Goal: Information Seeking & Learning: Learn about a topic

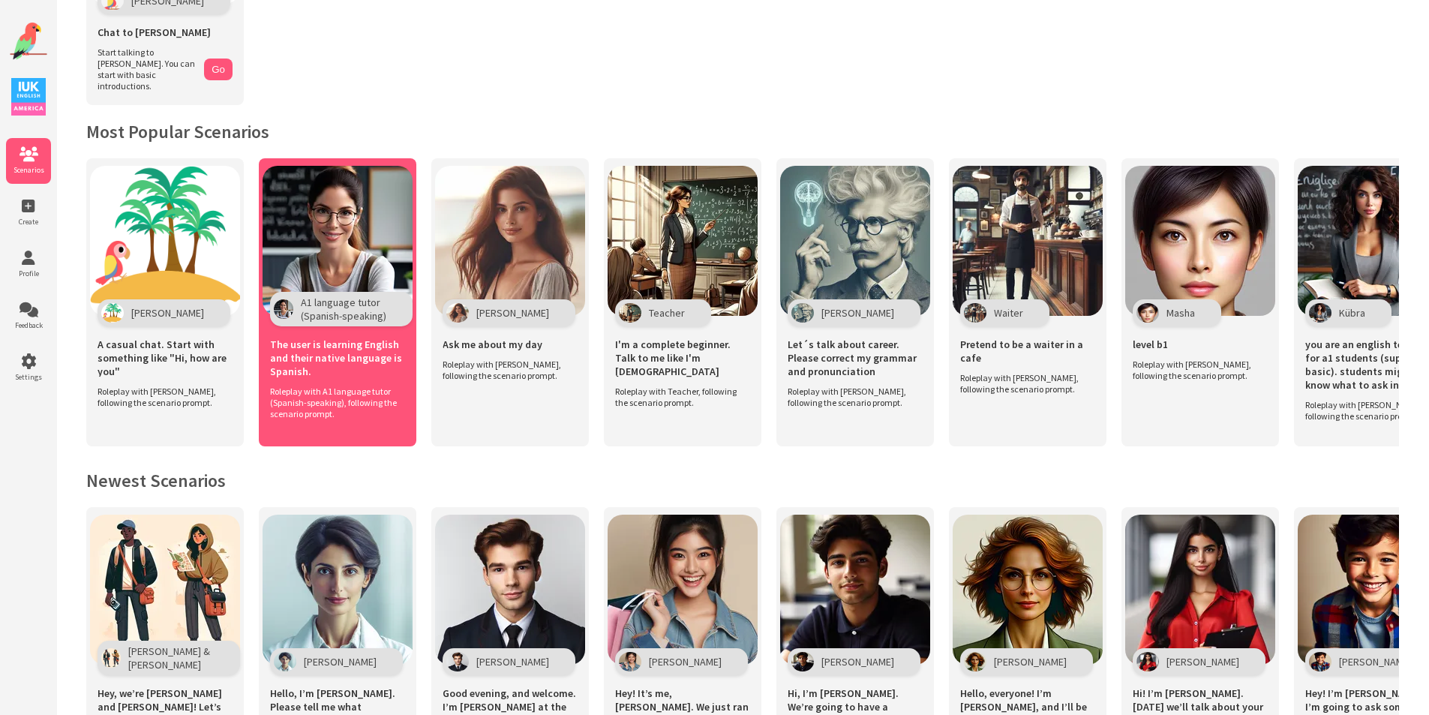
scroll to position [300, 0]
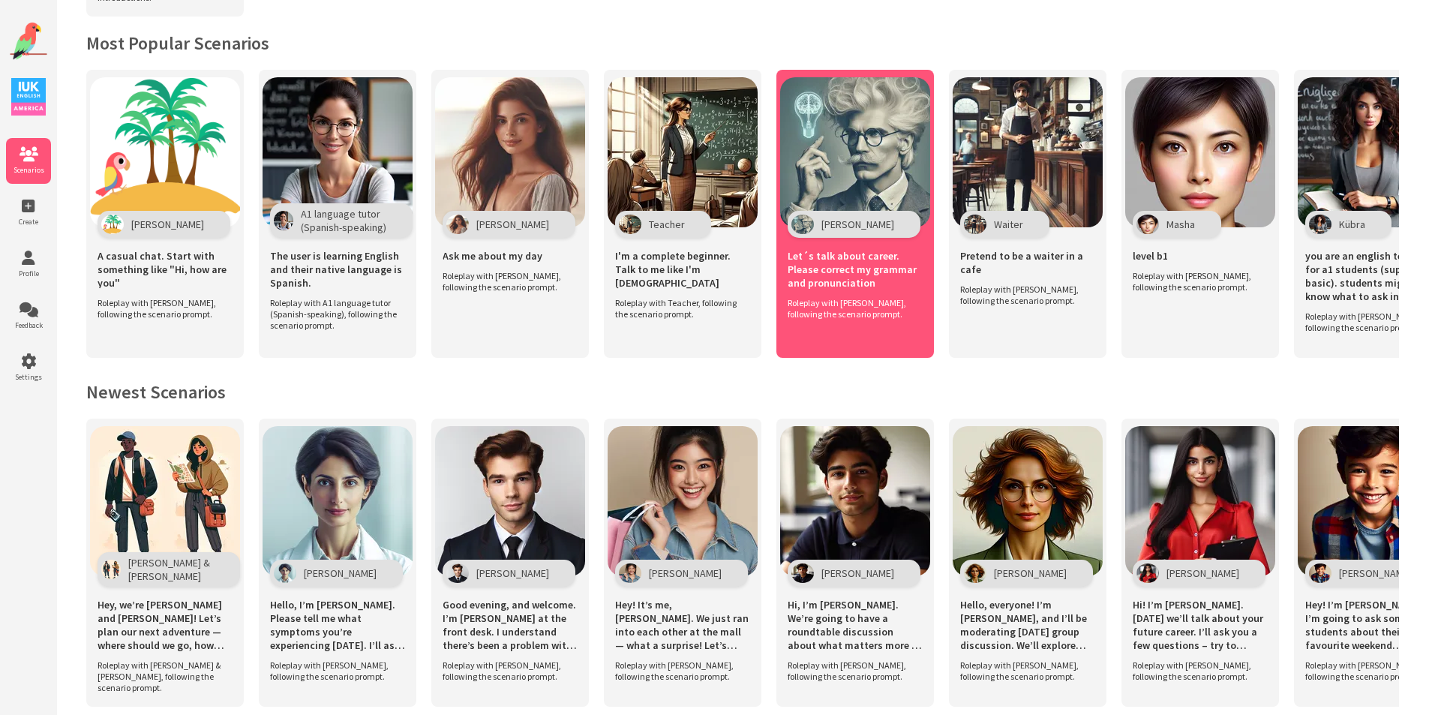
click at [858, 113] on img at bounding box center [855, 152] width 150 height 150
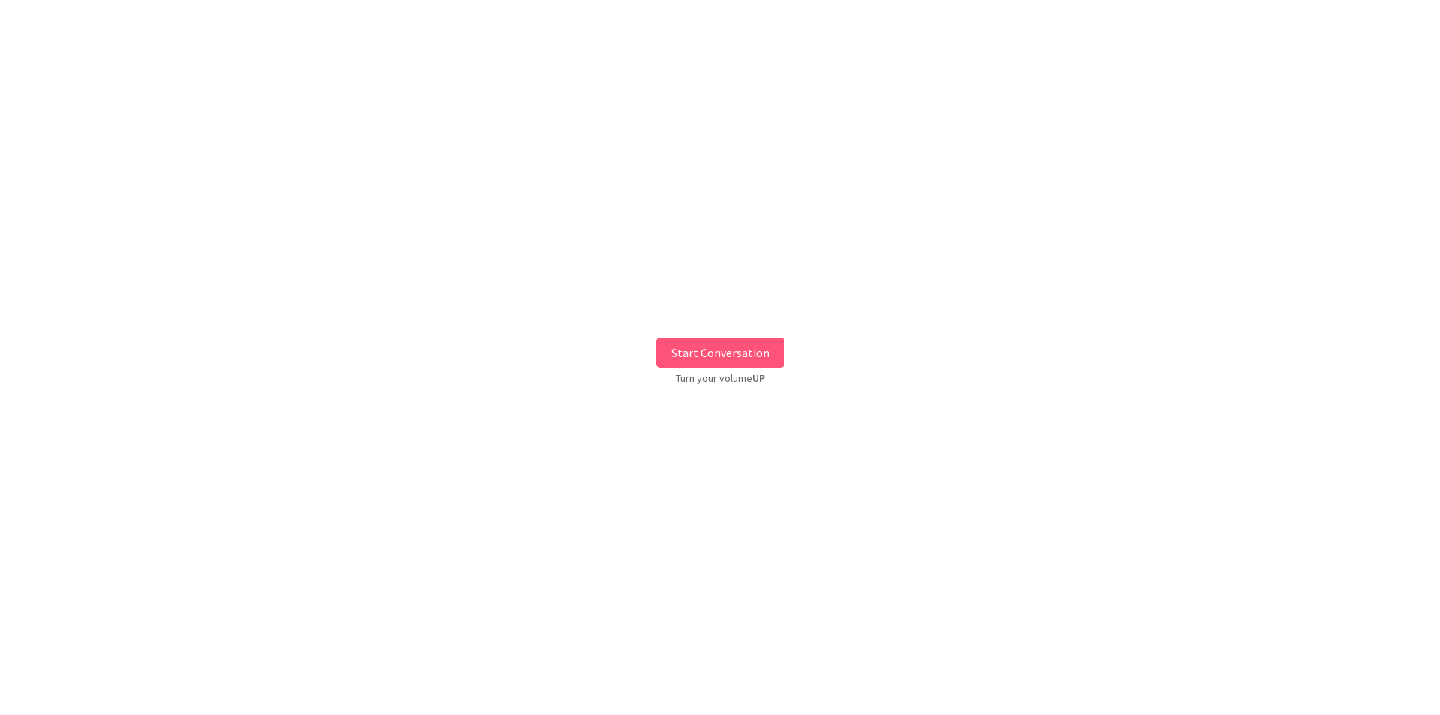
click at [737, 347] on button "Start Conversation" at bounding box center [720, 353] width 128 height 30
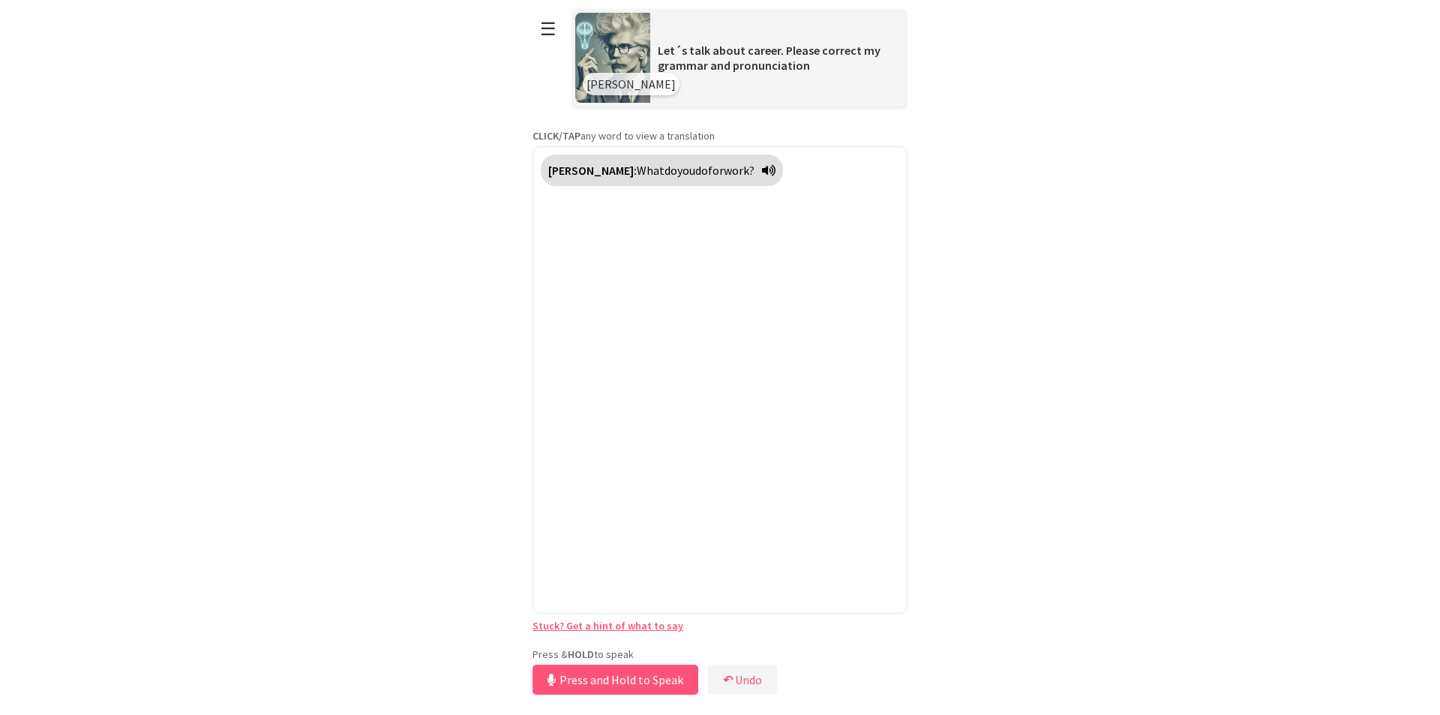
drag, startPoint x: 669, startPoint y: 656, endPoint x: 690, endPoint y: 637, distance: 28.2
click at [682, 644] on div "**********" at bounding box center [720, 349] width 375 height 698
drag, startPoint x: 690, startPoint y: 637, endPoint x: 669, endPoint y: 654, distance: 27.2
click at [669, 654] on div "**********" at bounding box center [720, 349] width 375 height 698
click at [644, 680] on button "Release to Stop Speaking" at bounding box center [613, 680] width 161 height 30
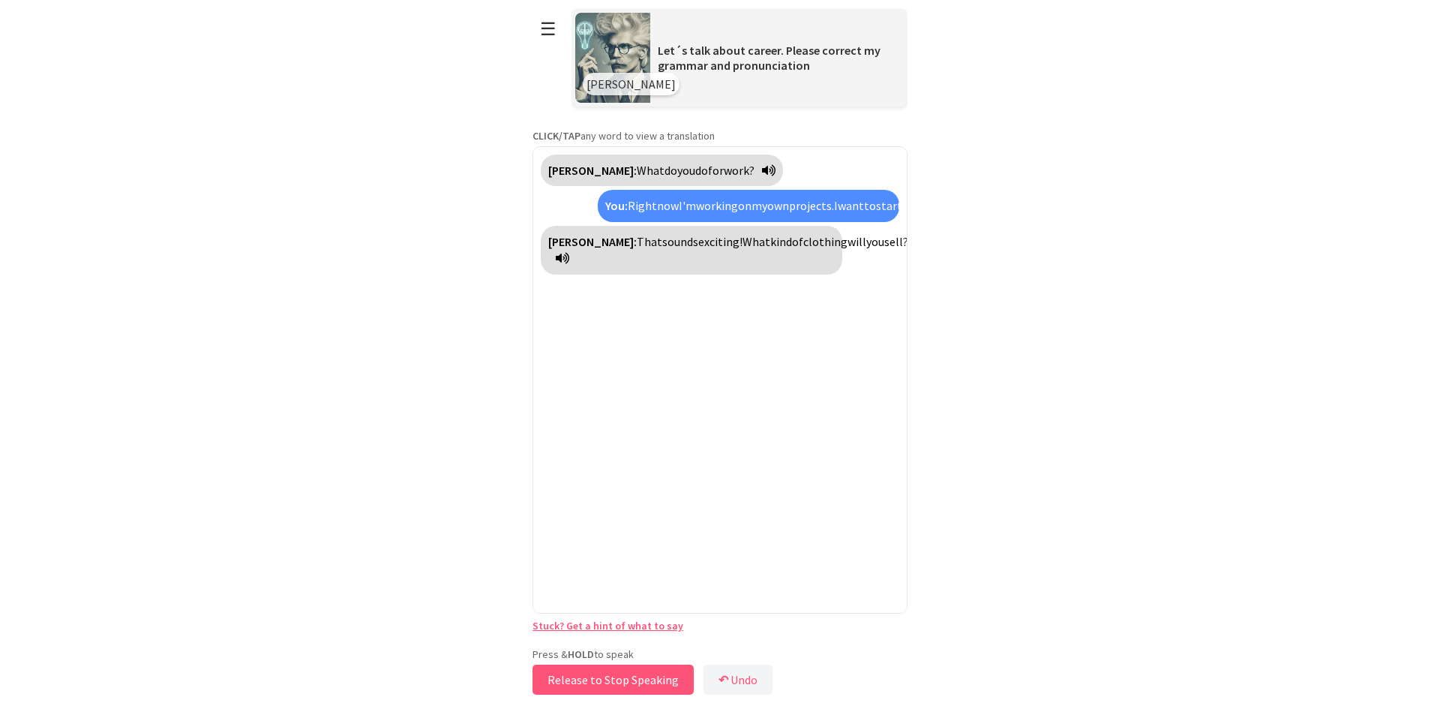
click at [634, 680] on button "Release to Stop Speaking" at bounding box center [613, 680] width 161 height 30
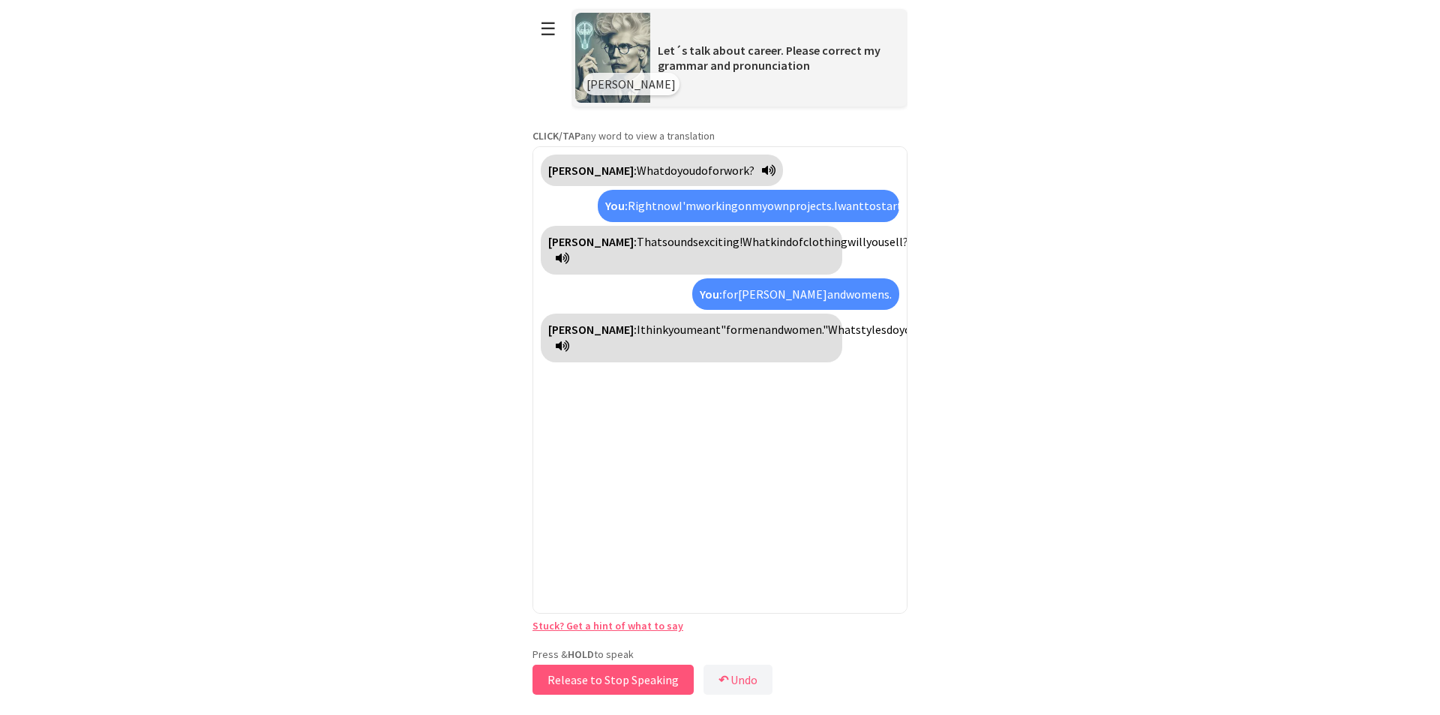
click at [624, 686] on button "Release to Stop Speaking" at bounding box center [613, 680] width 161 height 30
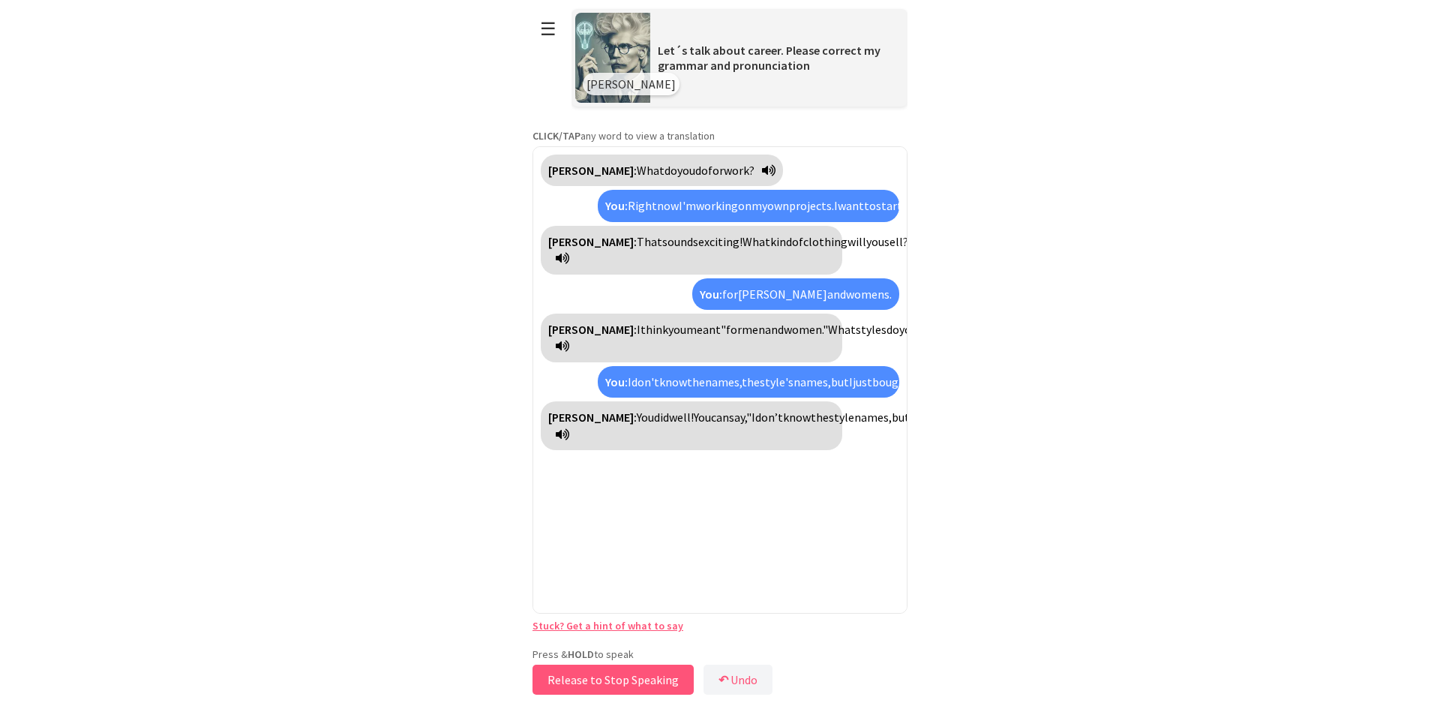
click at [627, 673] on button "Release to Stop Speaking" at bounding box center [613, 680] width 161 height 30
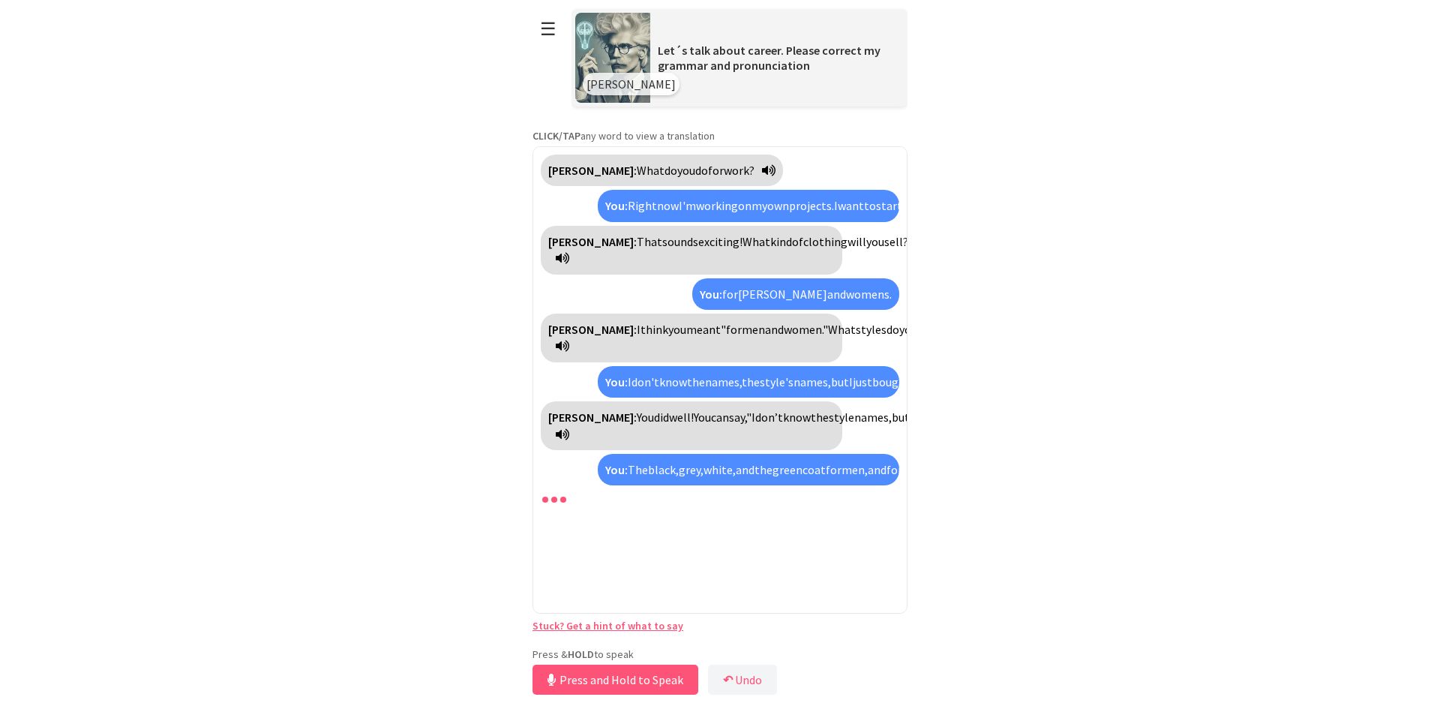
scroll to position [63, 0]
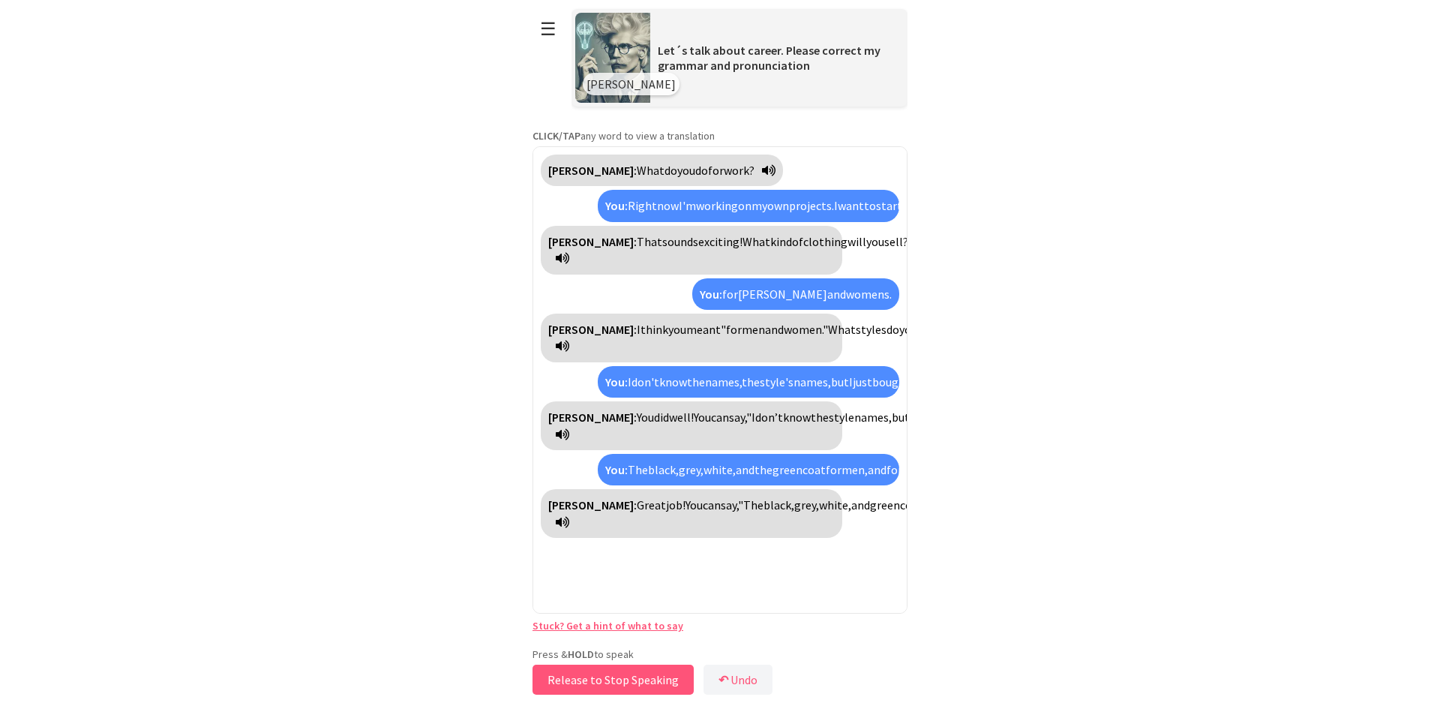
click at [670, 682] on button "Release to Stop Speaking" at bounding box center [613, 680] width 161 height 30
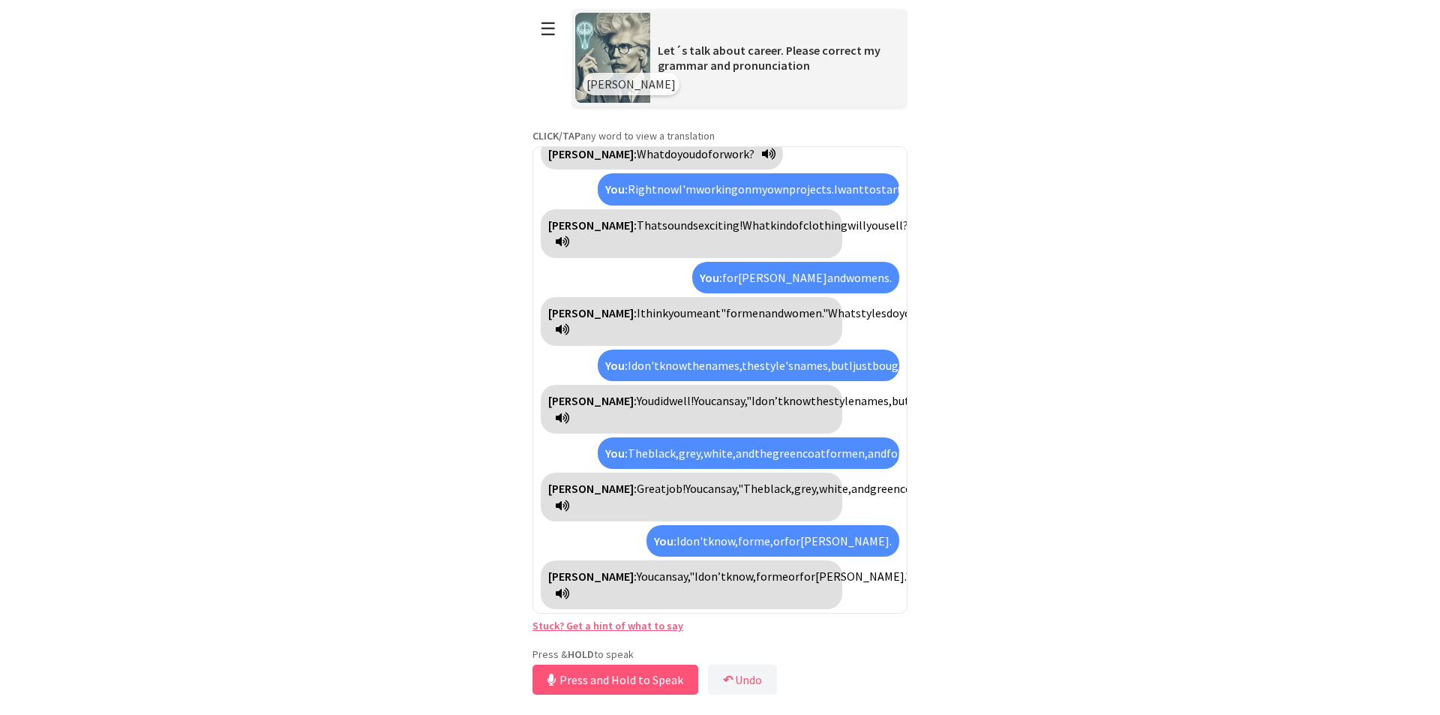
scroll to position [151, 0]
click at [628, 676] on button "Release to Stop Speaking" at bounding box center [613, 680] width 161 height 30
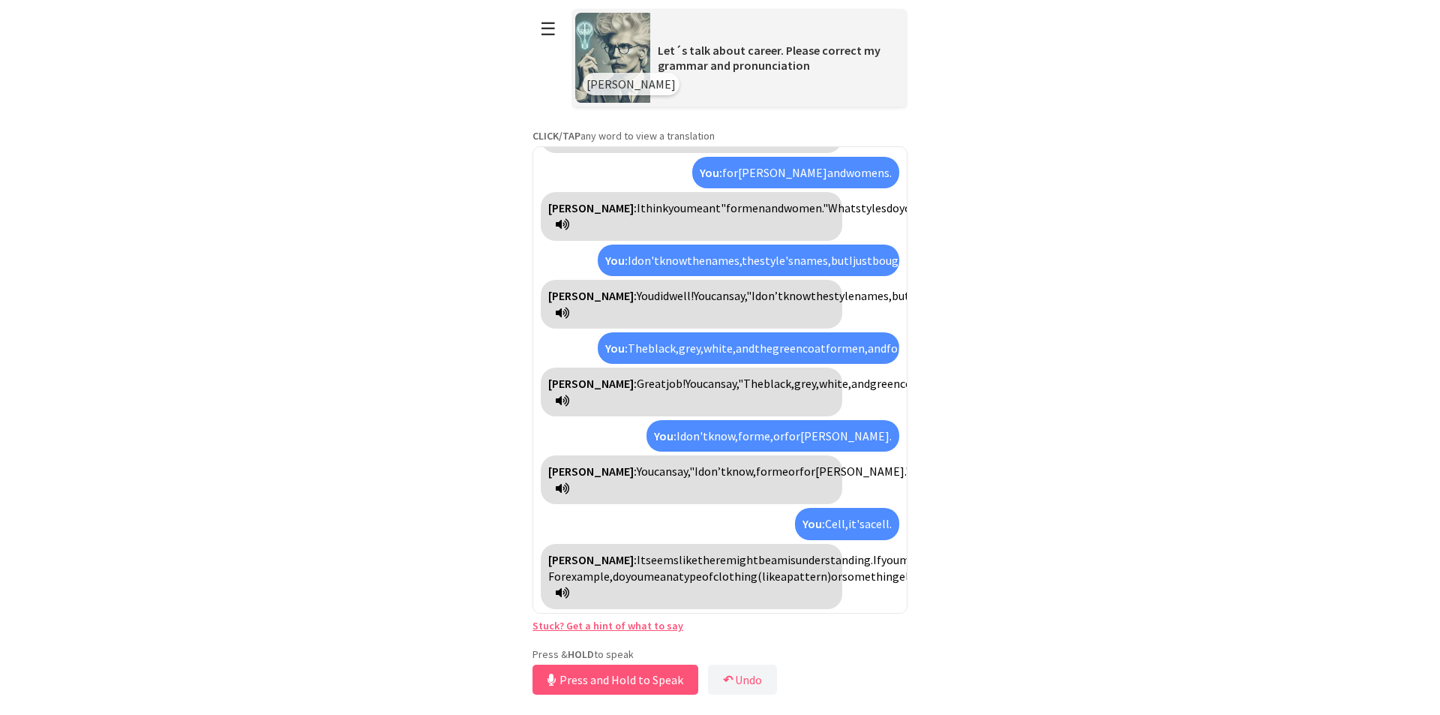
scroll to position [272, 0]
click at [627, 684] on button "Release to Stop Speaking" at bounding box center [613, 680] width 161 height 30
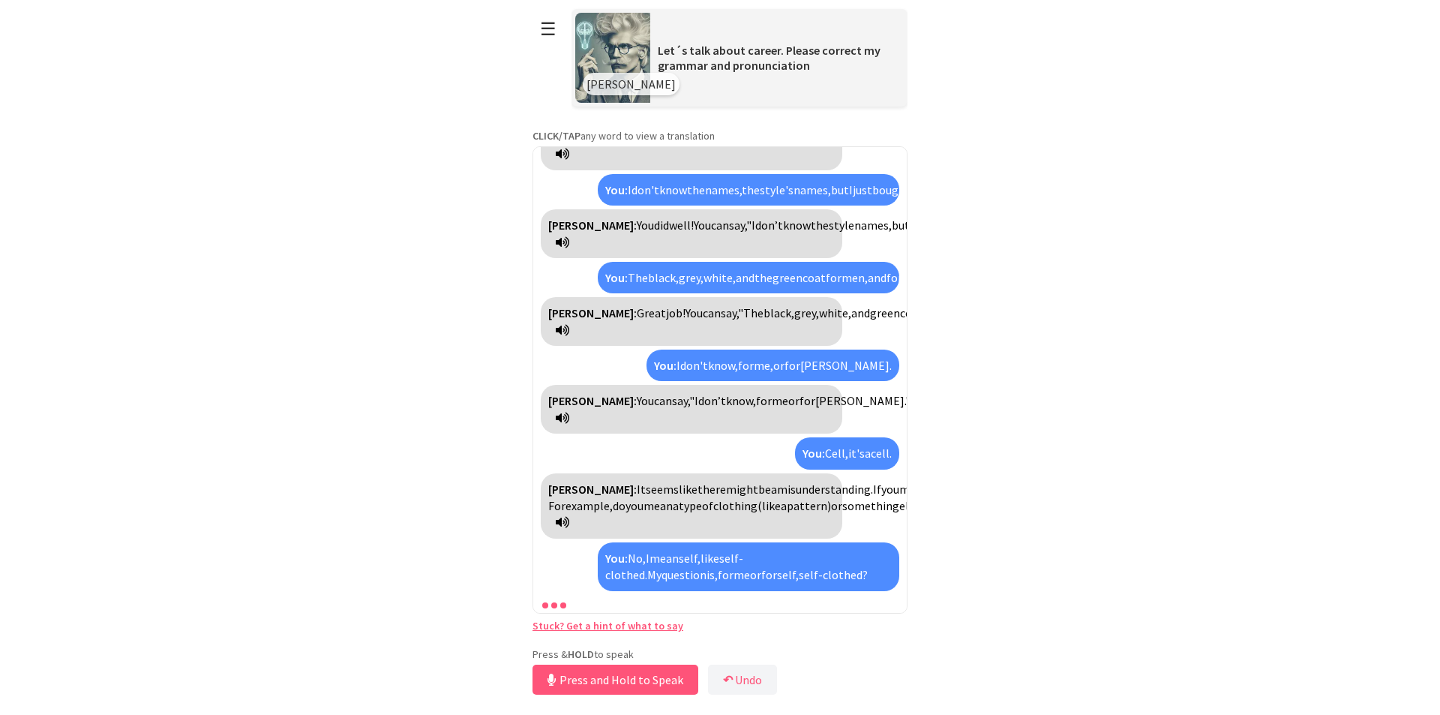
scroll to position [444, 0]
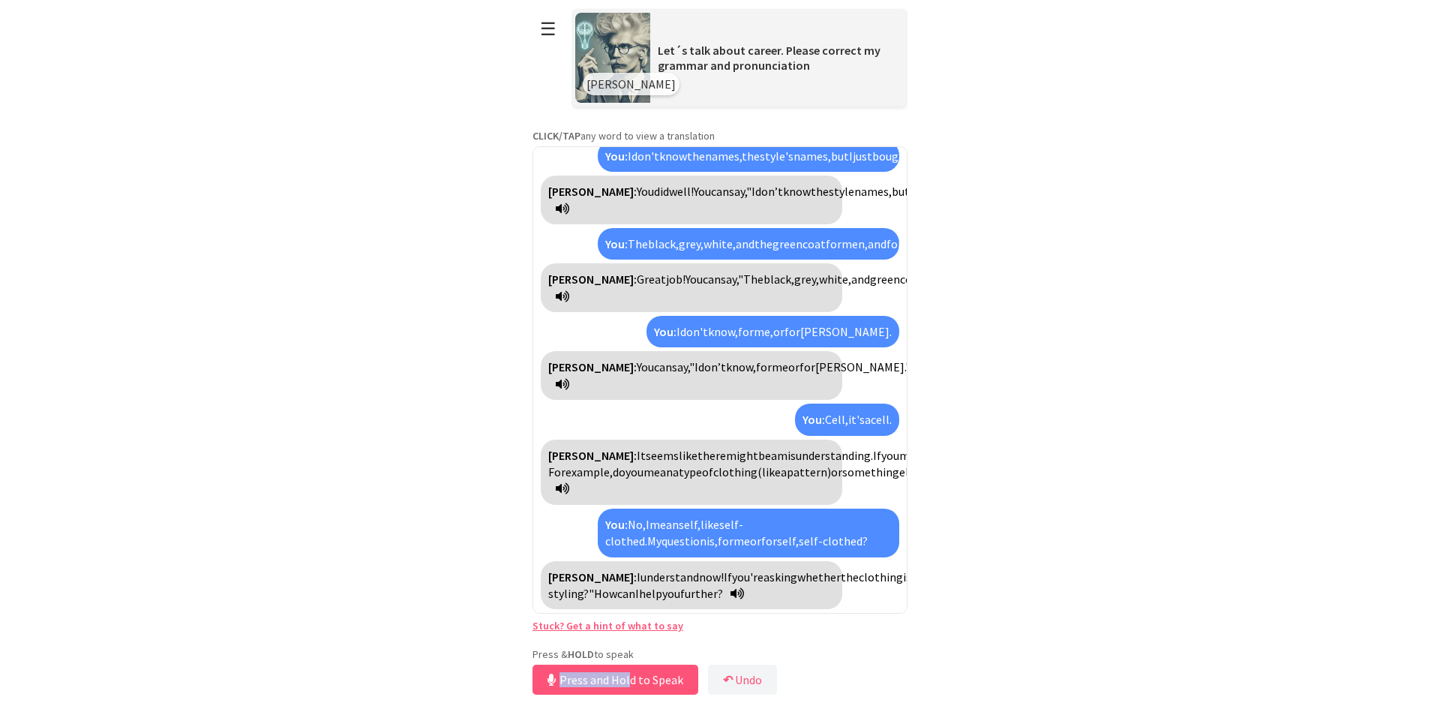
drag, startPoint x: 626, startPoint y: 663, endPoint x: 624, endPoint y: 674, distance: 11.4
click at [624, 674] on div "Press & HOLD to speak Press and Hold to Speak ↶ Undo Save No voice detected. Ho…" at bounding box center [720, 672] width 375 height 51
click at [624, 674] on button "Release to Stop Speaking" at bounding box center [613, 680] width 161 height 30
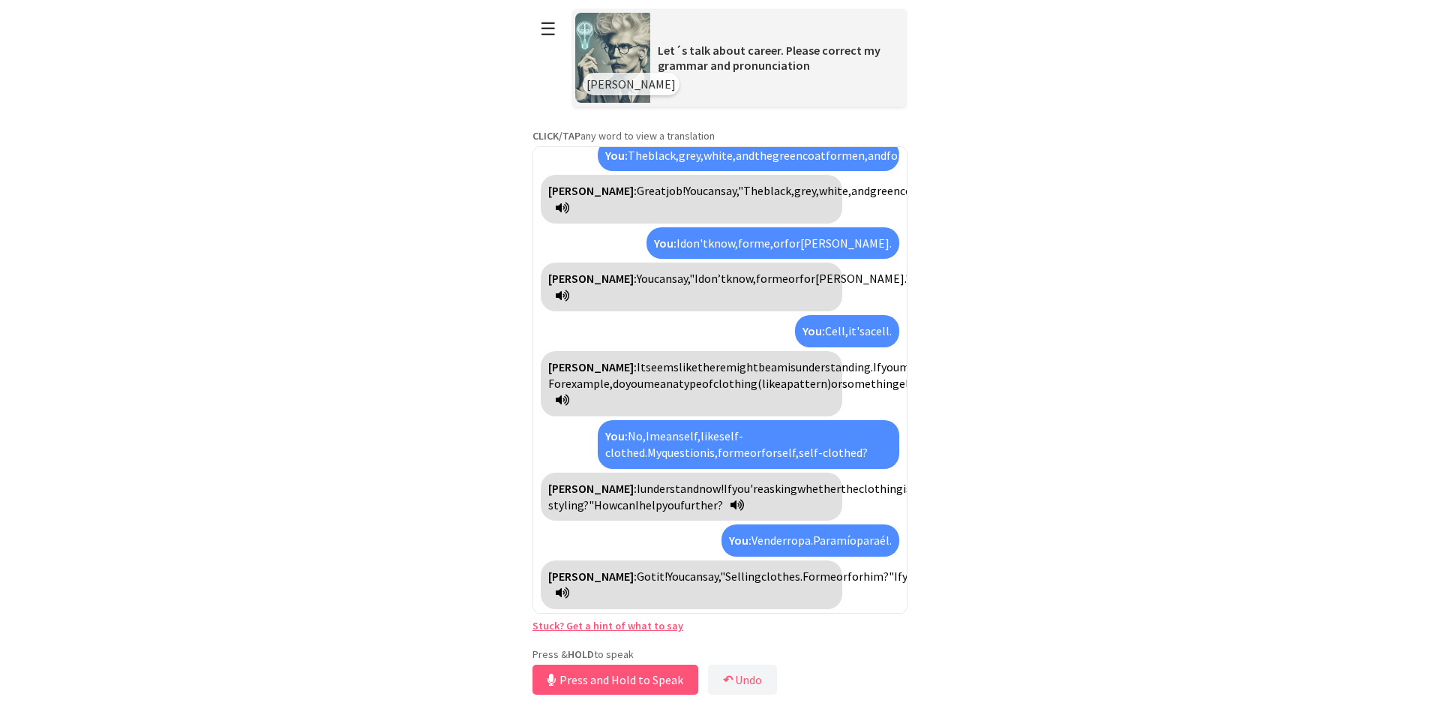
scroll to position [566, 0]
